Goal: Information Seeking & Learning: Learn about a topic

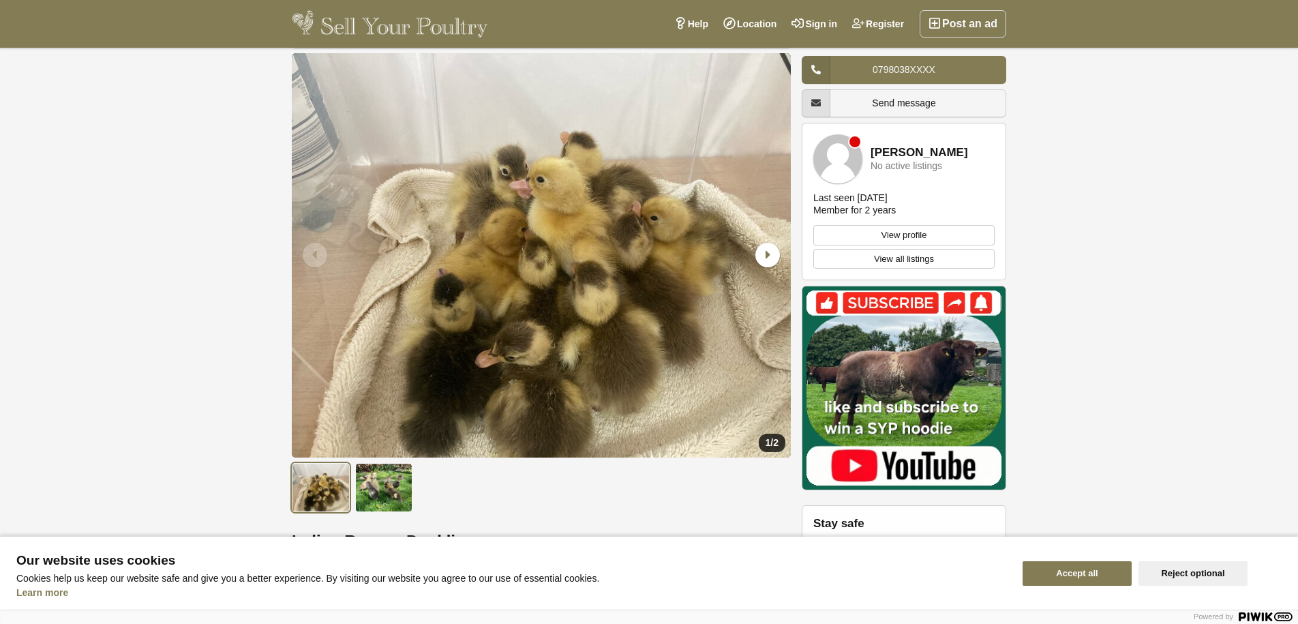
scroll to position [60, 0]
click at [766, 252] on icon "Next slide" at bounding box center [767, 255] width 25 height 25
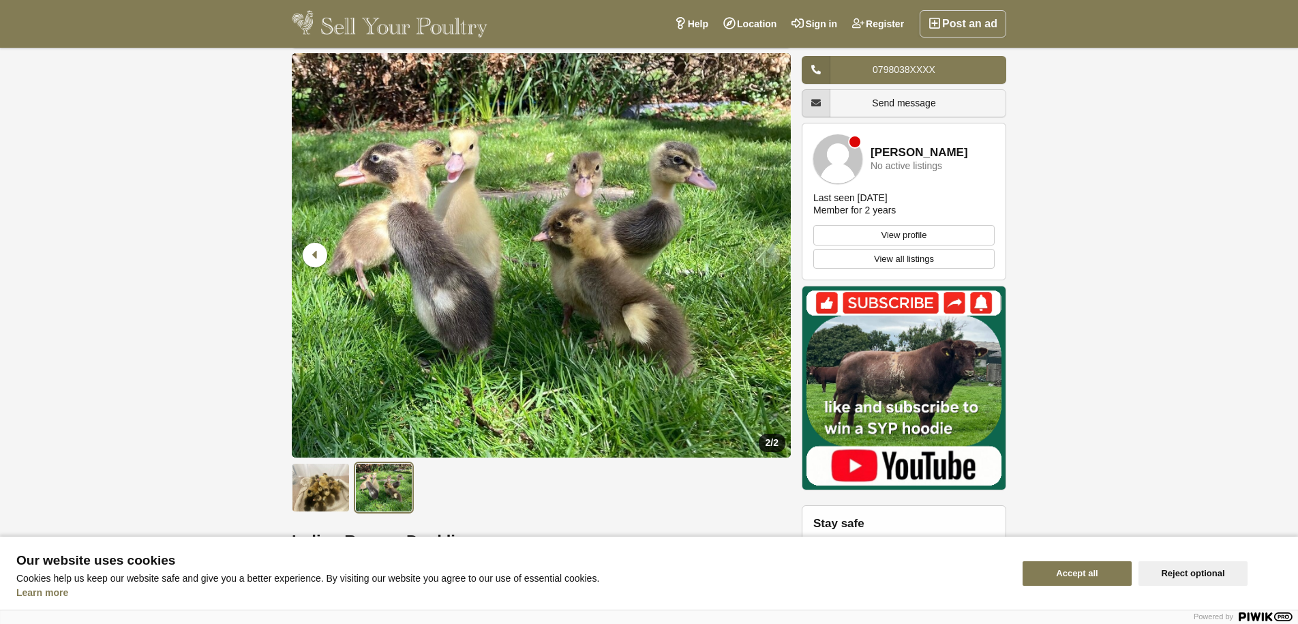
click at [766, 252] on icon "Next slide" at bounding box center [767, 255] width 25 height 25
click at [319, 250] on icon "Previous slide" at bounding box center [315, 255] width 25 height 25
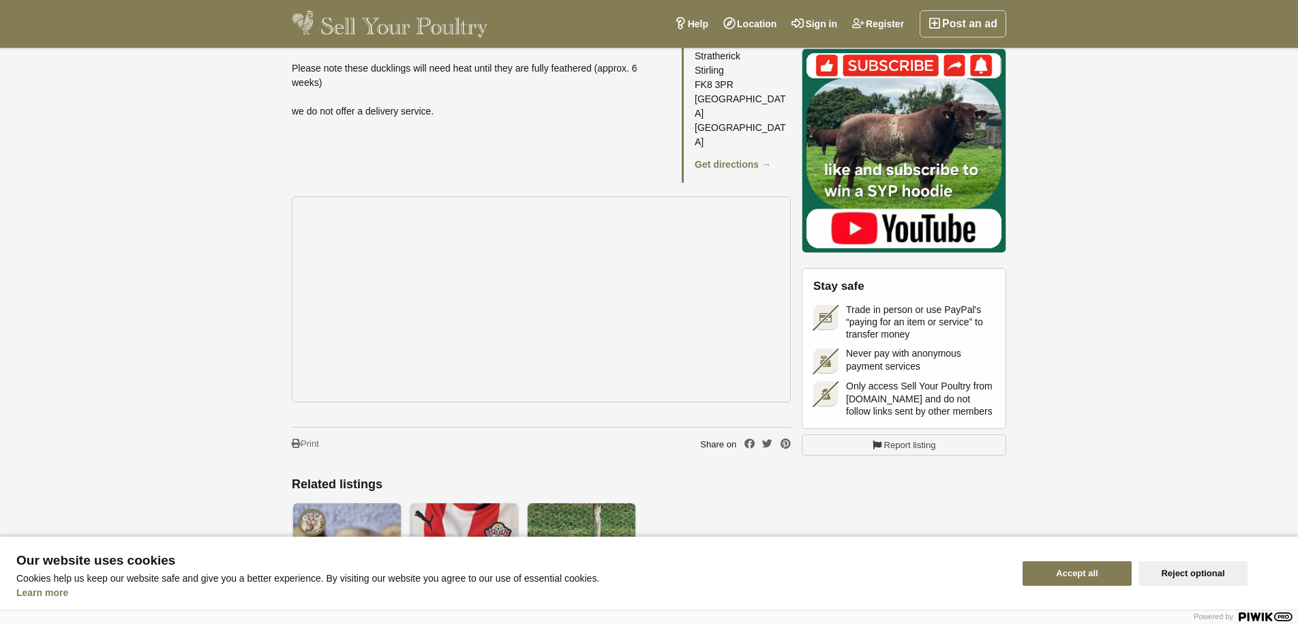
scroll to position [772, 0]
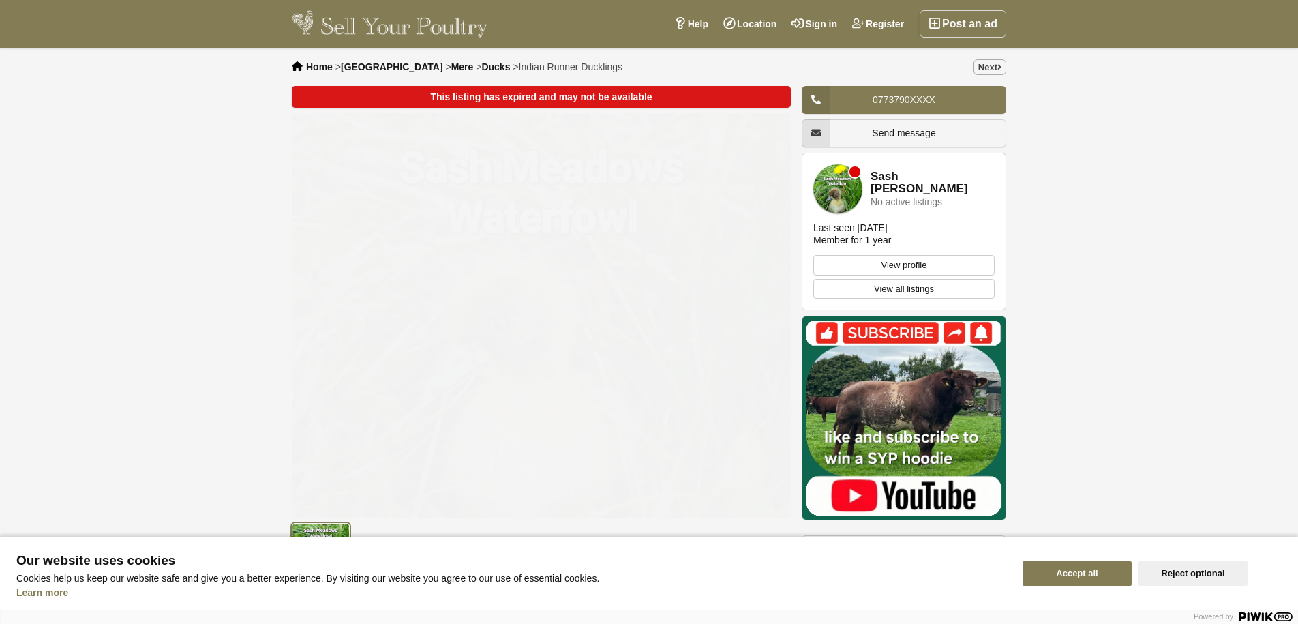
scroll to position [3, 0]
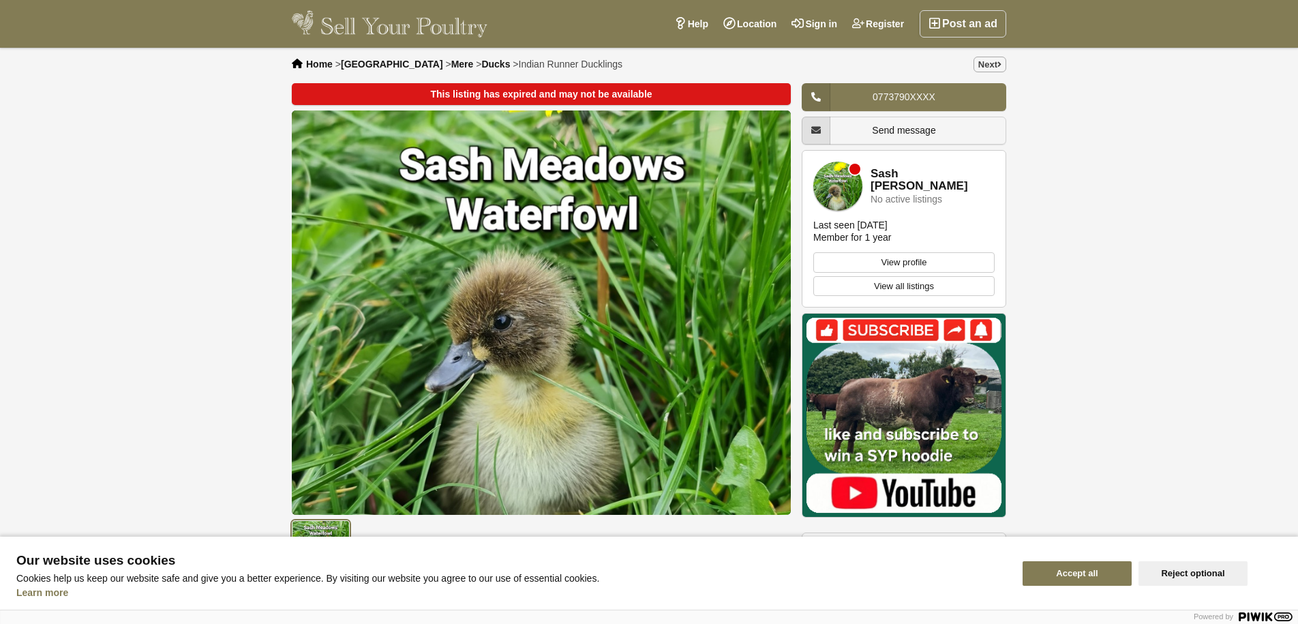
click at [481, 61] on span "Ducks" at bounding box center [495, 64] width 29 height 11
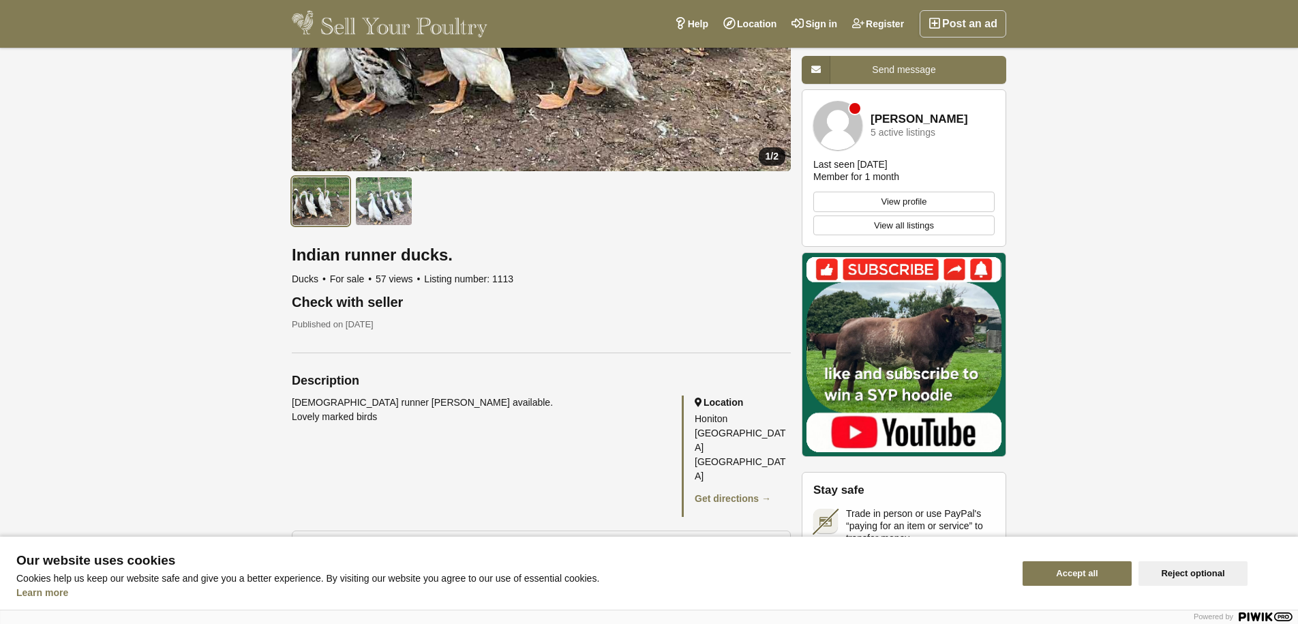
scroll to position [318, 0]
